Goal: Information Seeking & Learning: Learn about a topic

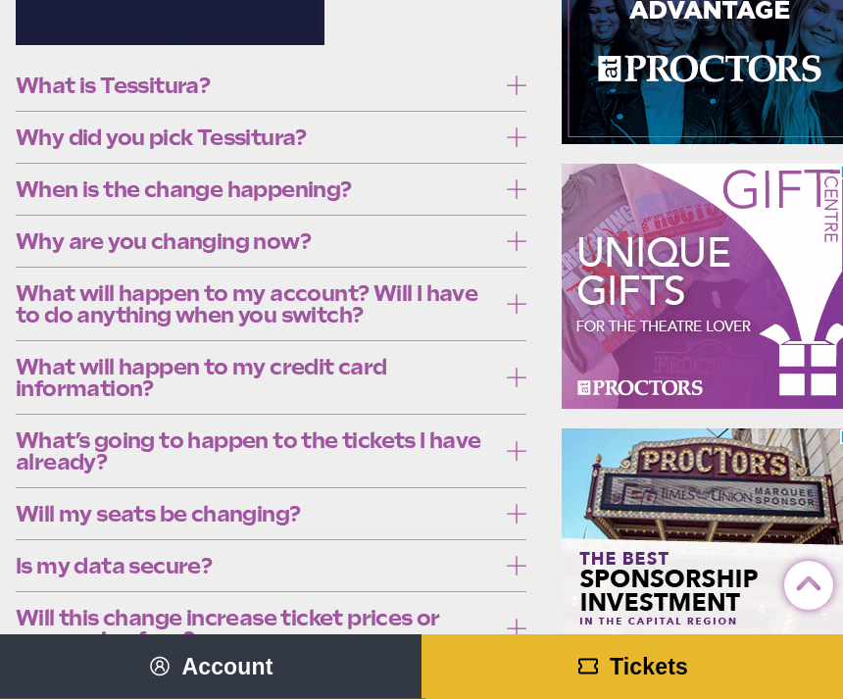
scroll to position [457, 0]
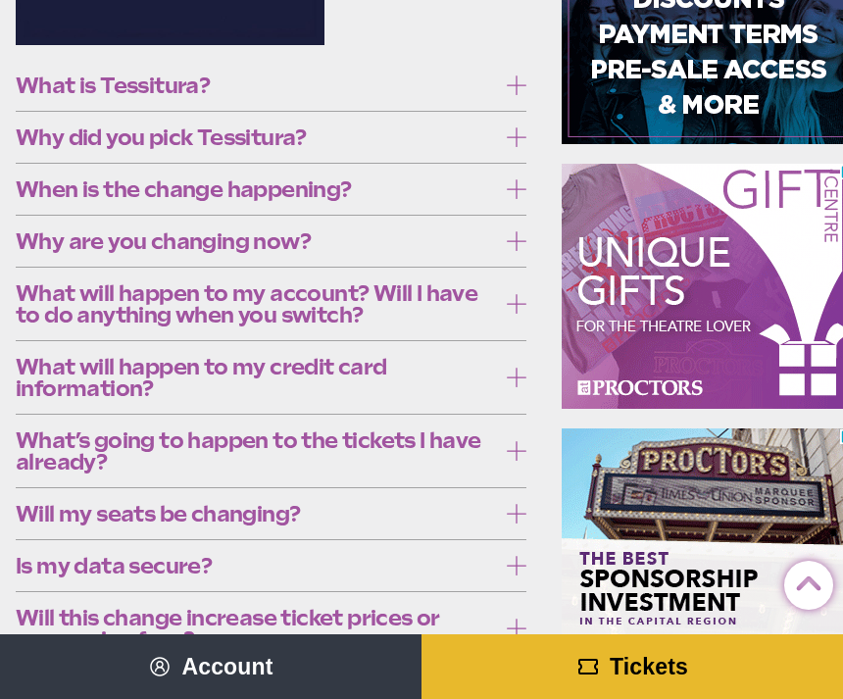
click at [517, 75] on icon at bounding box center [517, 85] width 20 height 20
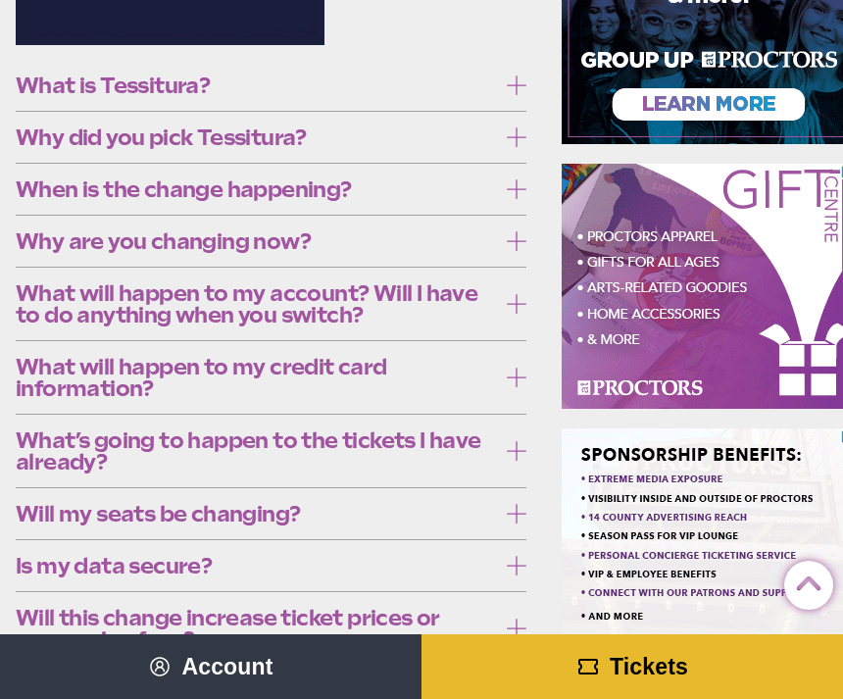
click at [506, 95] on label "What is Tessitura?" at bounding box center [271, 85] width 511 height 36
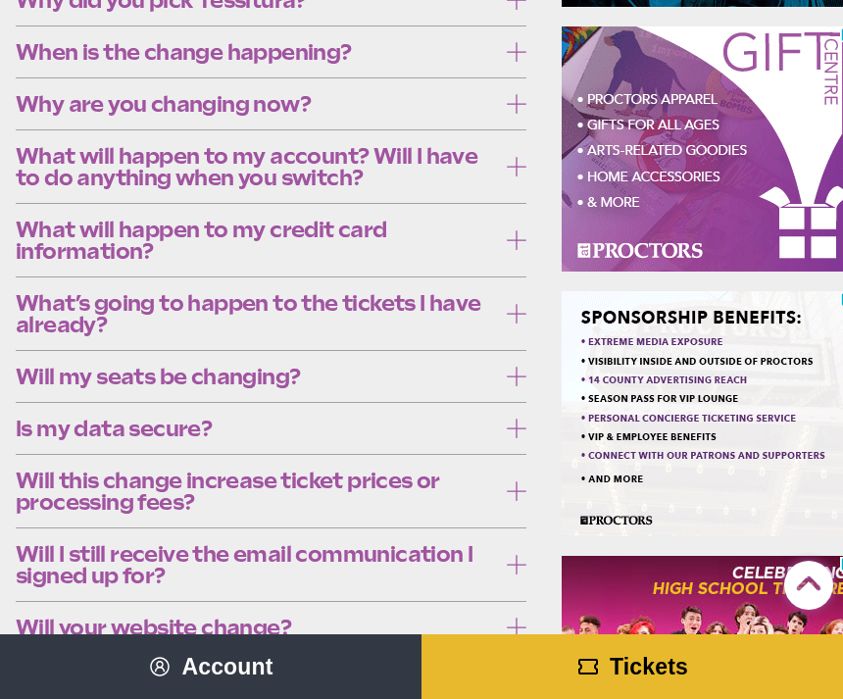
scroll to position [600, 0]
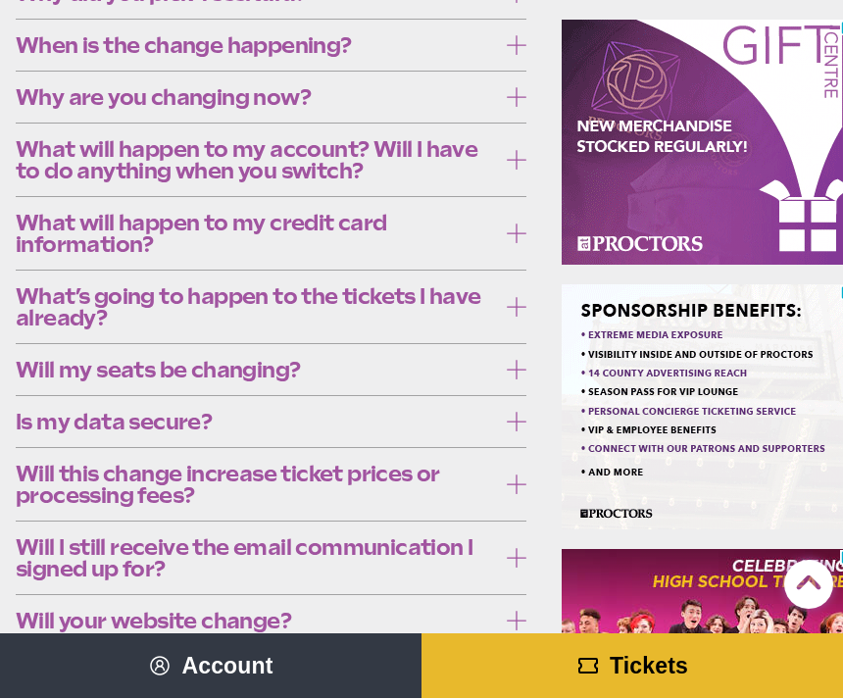
click at [512, 39] on icon at bounding box center [517, 46] width 20 height 20
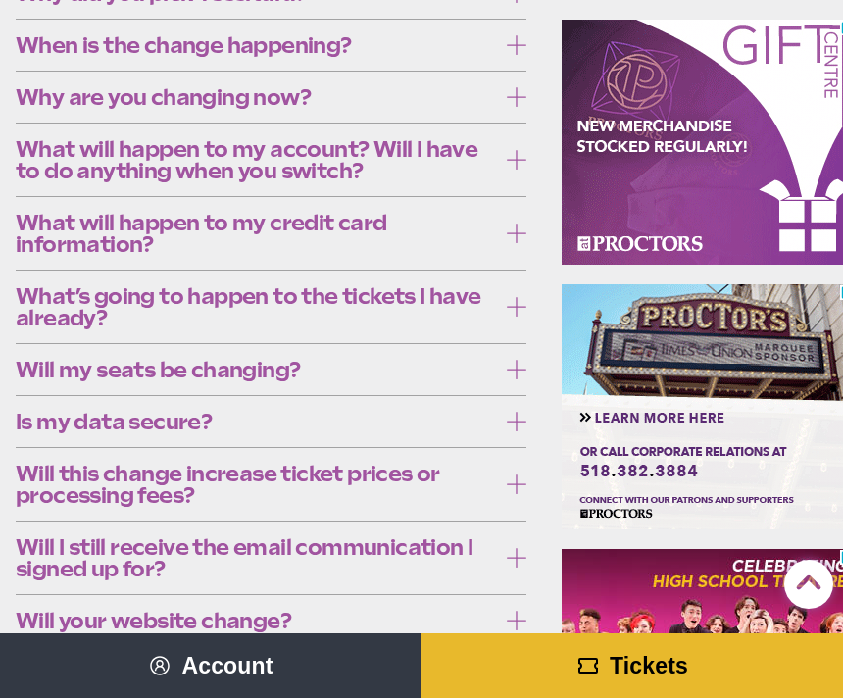
scroll to position [601, 0]
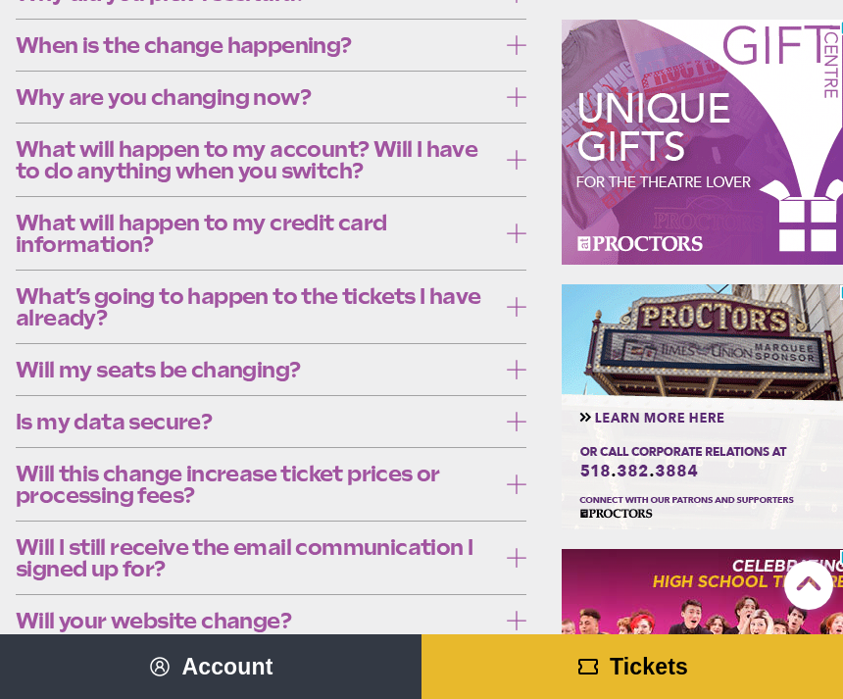
click at [518, 41] on icon at bounding box center [517, 45] width 20 height 20
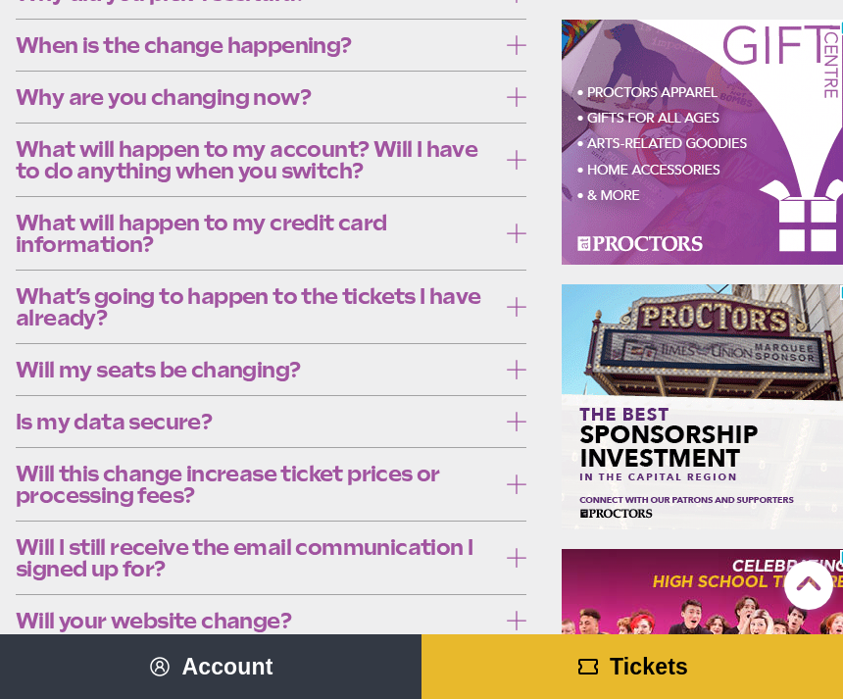
click at [515, 224] on icon at bounding box center [517, 233] width 20 height 20
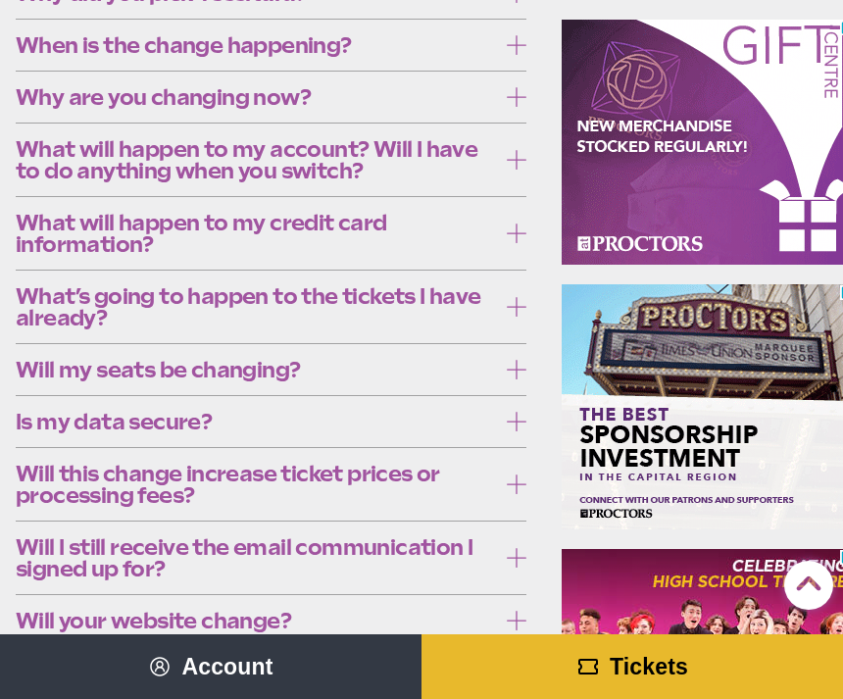
click at [510, 161] on icon at bounding box center [517, 160] width 20 height 20
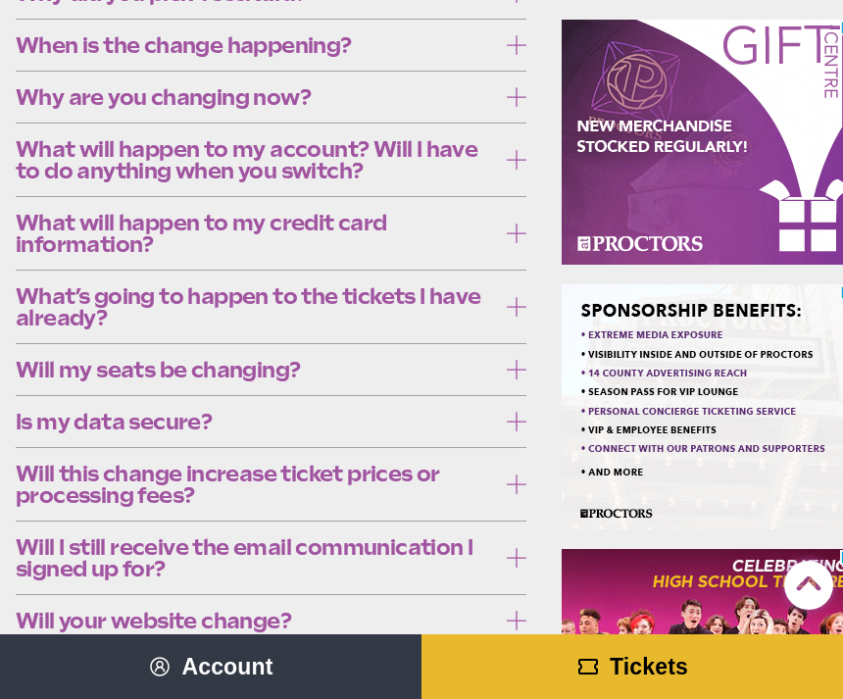
click at [515, 155] on icon at bounding box center [517, 160] width 20 height 20
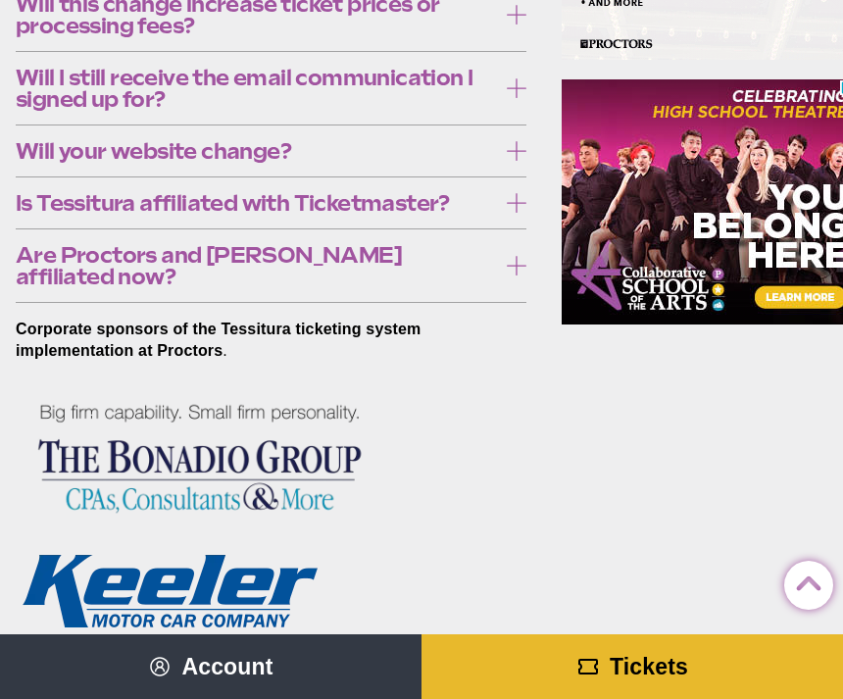
scroll to position [1072, 0]
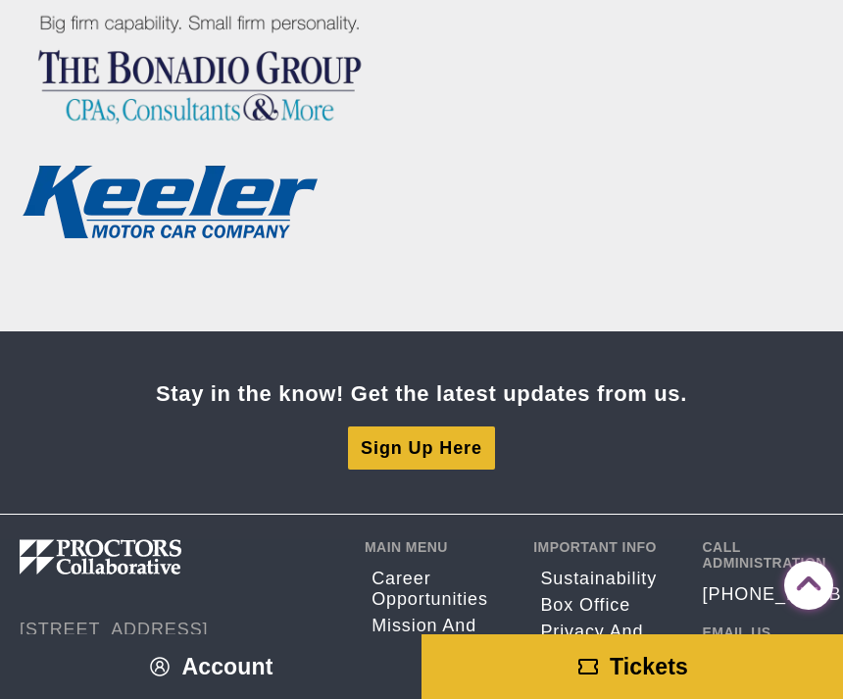
scroll to position [1391, 0]
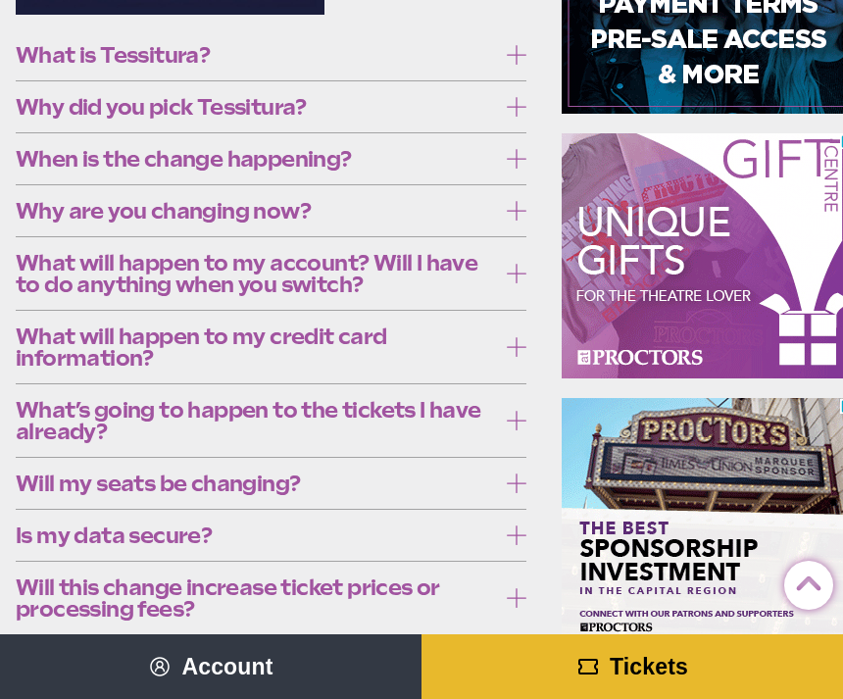
scroll to position [485, 0]
